Goal: Information Seeking & Learning: Learn about a topic

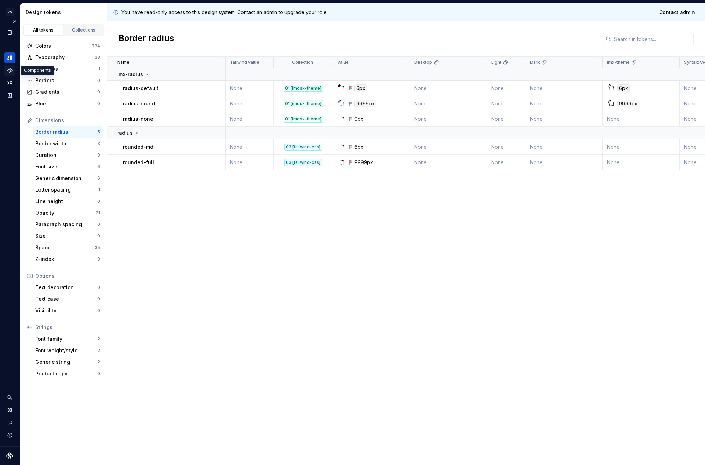
click at [9, 65] on div "Components" at bounding box center [9, 70] width 11 height 11
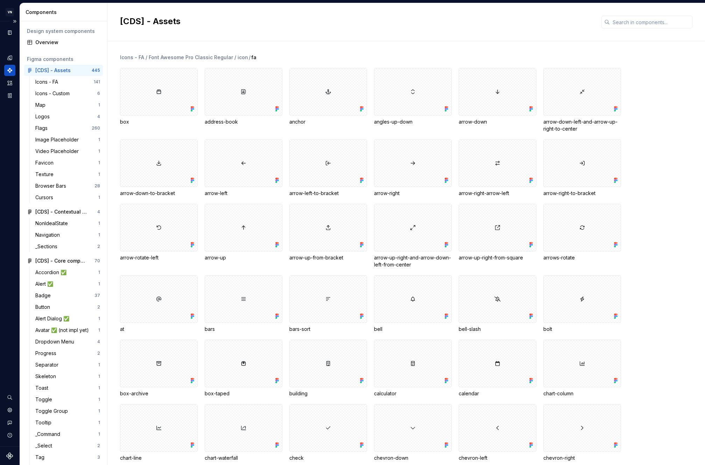
click at [4, 63] on div "Design system data" at bounding box center [9, 76] width 11 height 50
click at [8, 61] on div "Design tokens" at bounding box center [9, 57] width 11 height 11
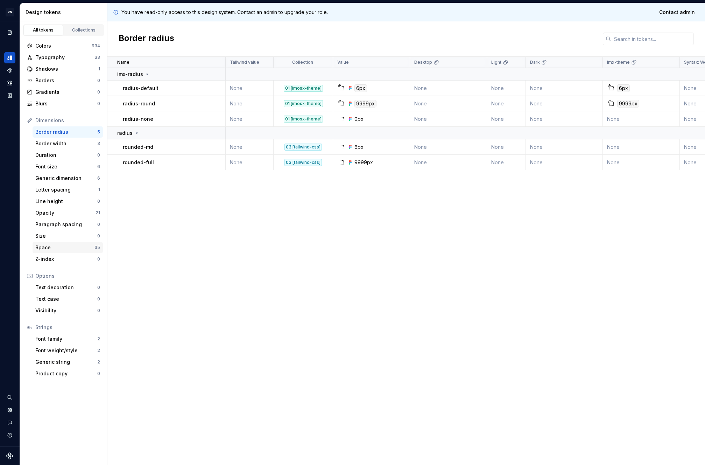
click at [57, 247] on div "Space" at bounding box center [64, 247] width 59 height 7
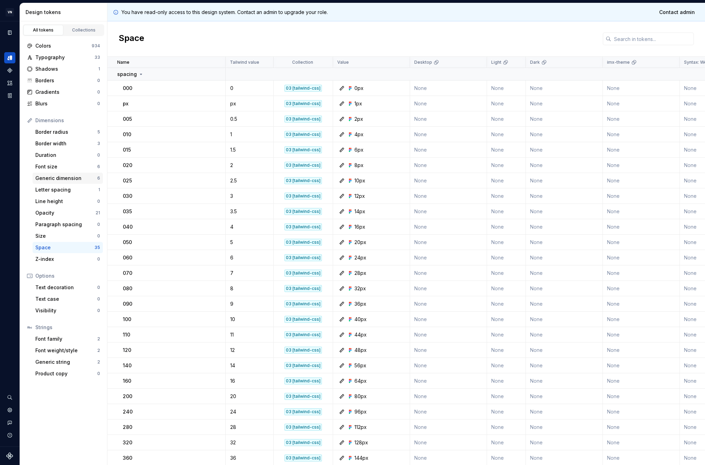
click at [64, 175] on div "Generic dimension" at bounding box center [66, 178] width 62 height 7
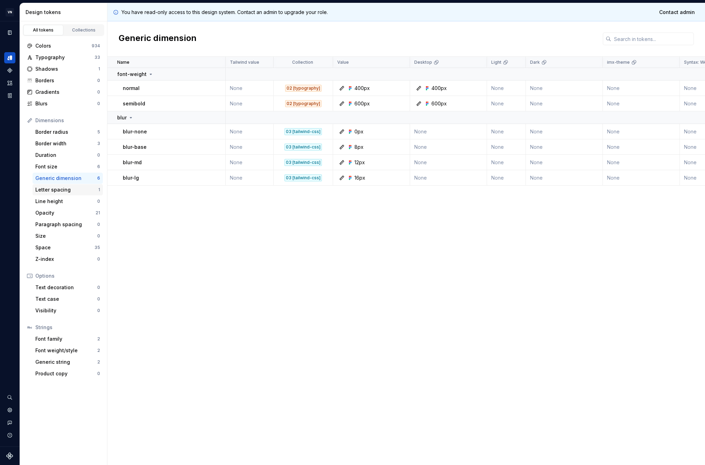
click at [62, 189] on div "Letter spacing" at bounding box center [66, 189] width 63 height 7
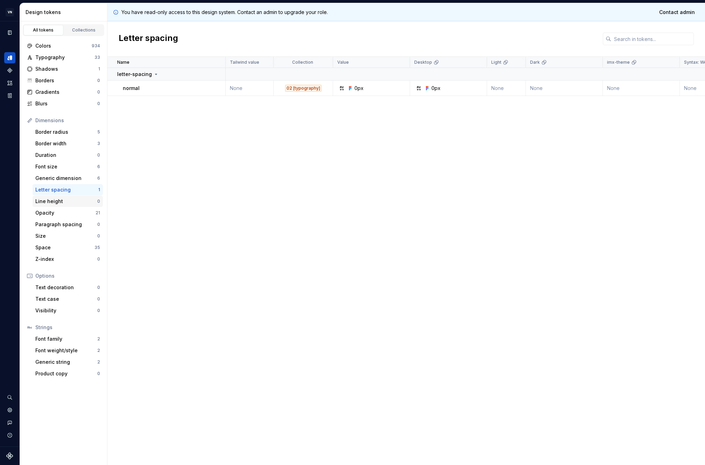
click at [58, 203] on div "Line height" at bounding box center [66, 201] width 62 height 7
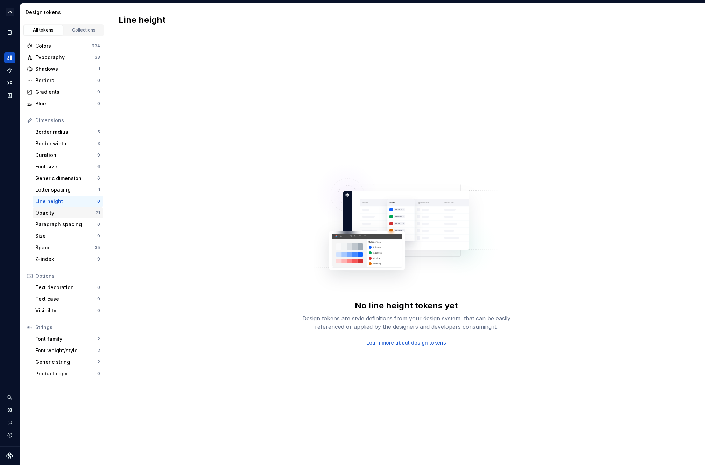
click at [64, 211] on div "Opacity" at bounding box center [65, 212] width 60 height 7
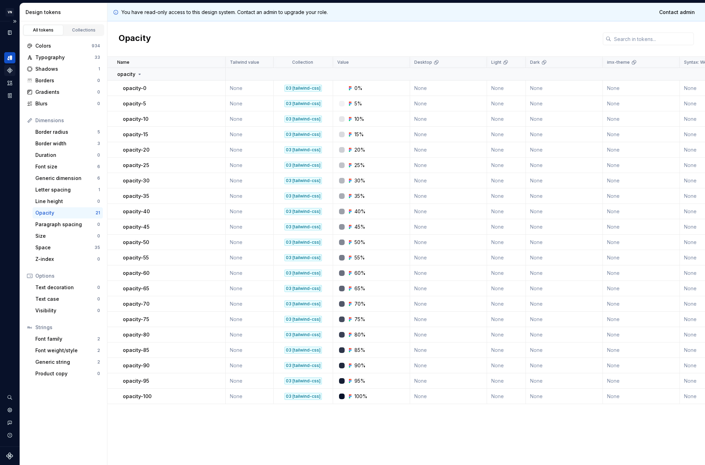
click at [10, 72] on icon "Components" at bounding box center [9, 70] width 5 height 5
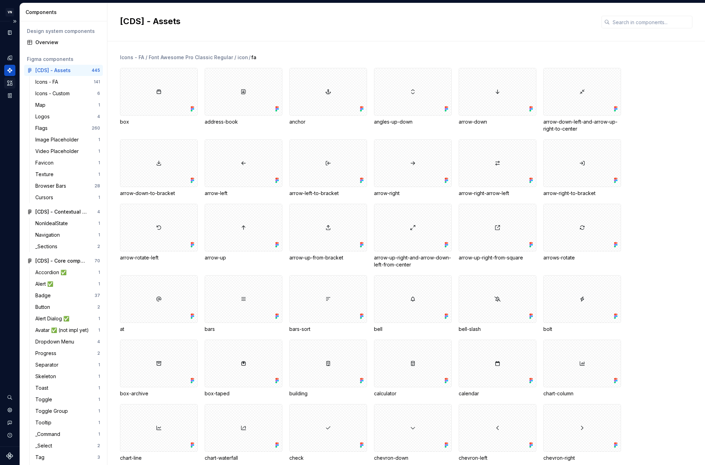
click at [8, 85] on icon "Assets" at bounding box center [9, 82] width 5 height 5
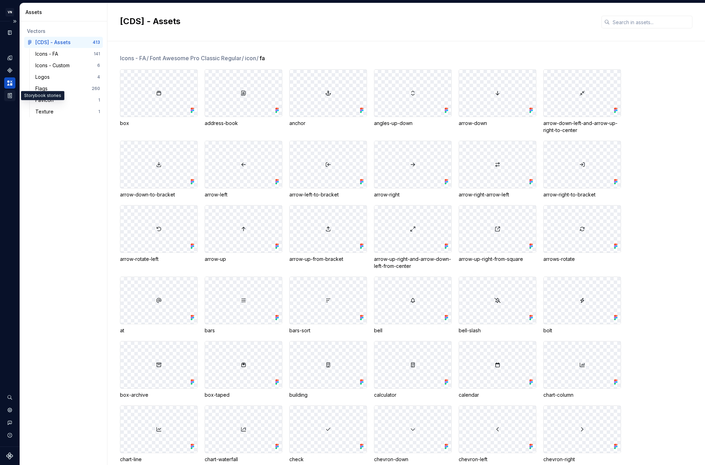
click at [10, 97] on icon "Storybook stories" at bounding box center [9, 95] width 3 height 5
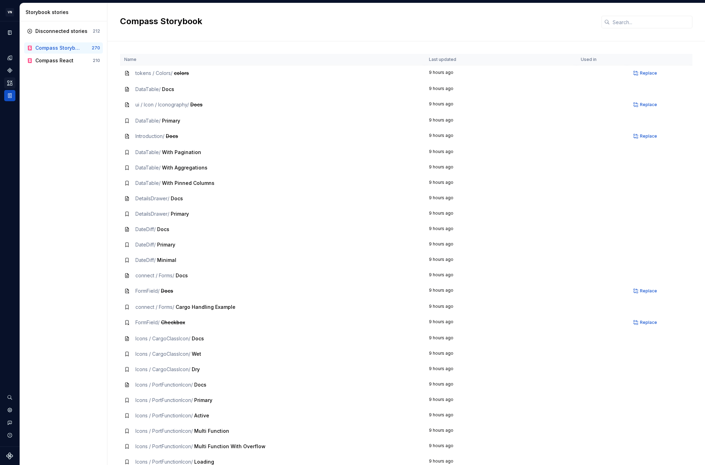
click at [6, 84] on div "Assets" at bounding box center [9, 82] width 11 height 11
